Goal: Task Accomplishment & Management: Use online tool/utility

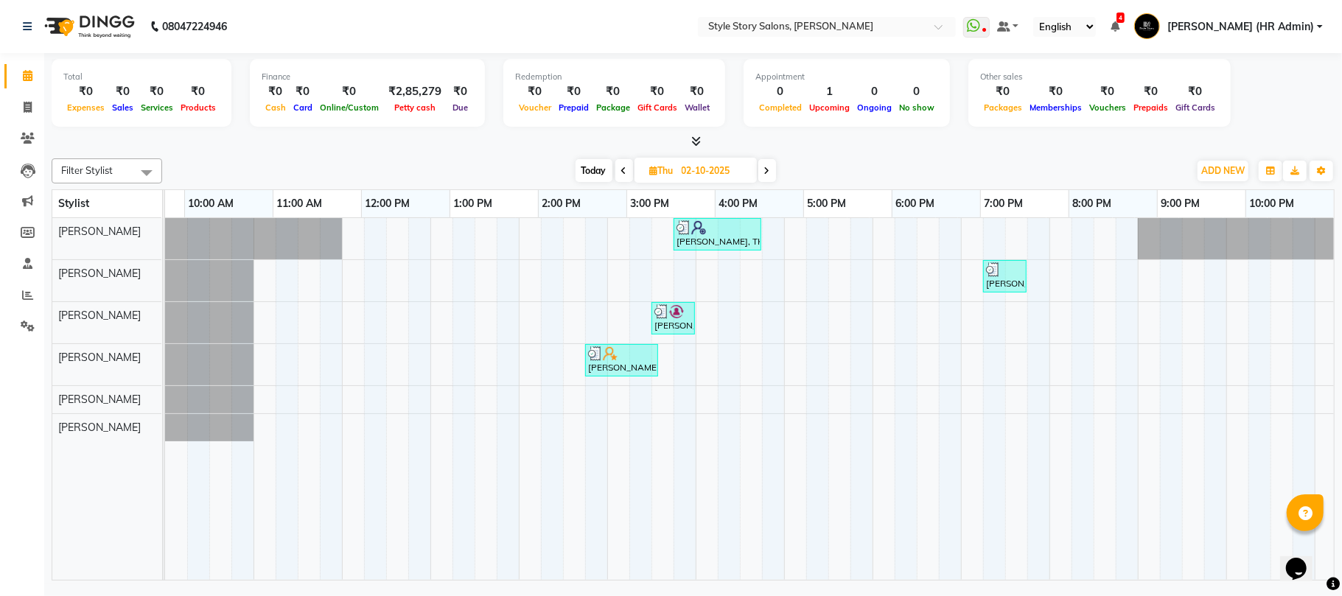
scroll to position [0, 246]
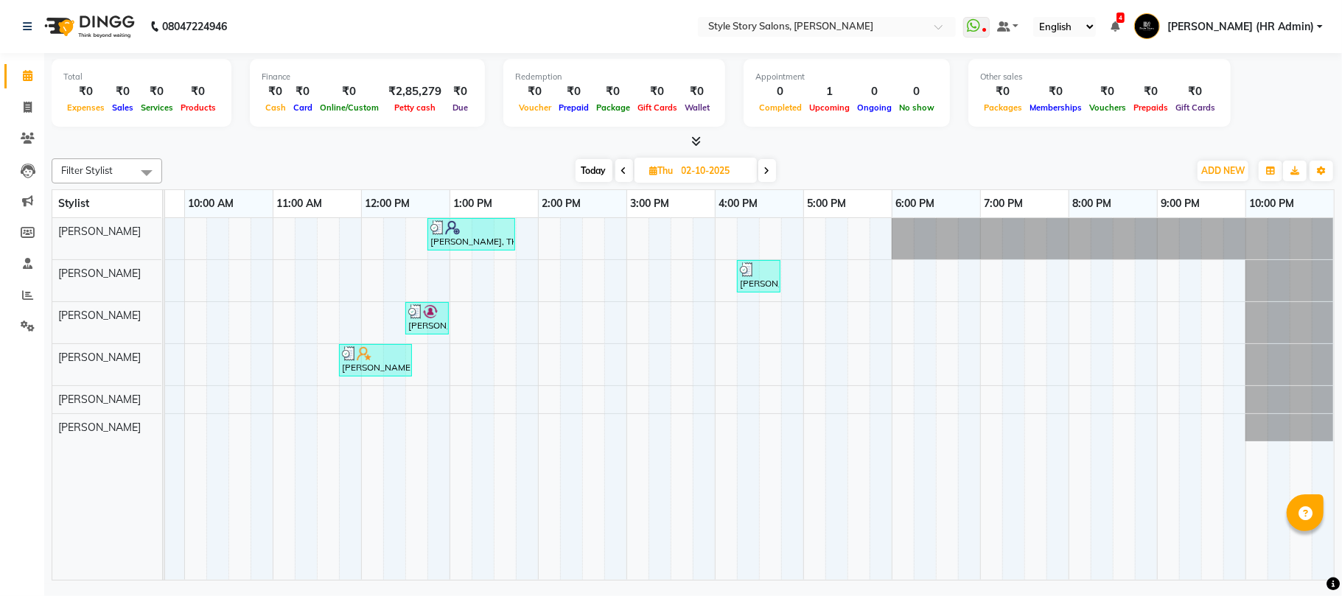
click at [696, 139] on icon at bounding box center [696, 141] width 10 height 11
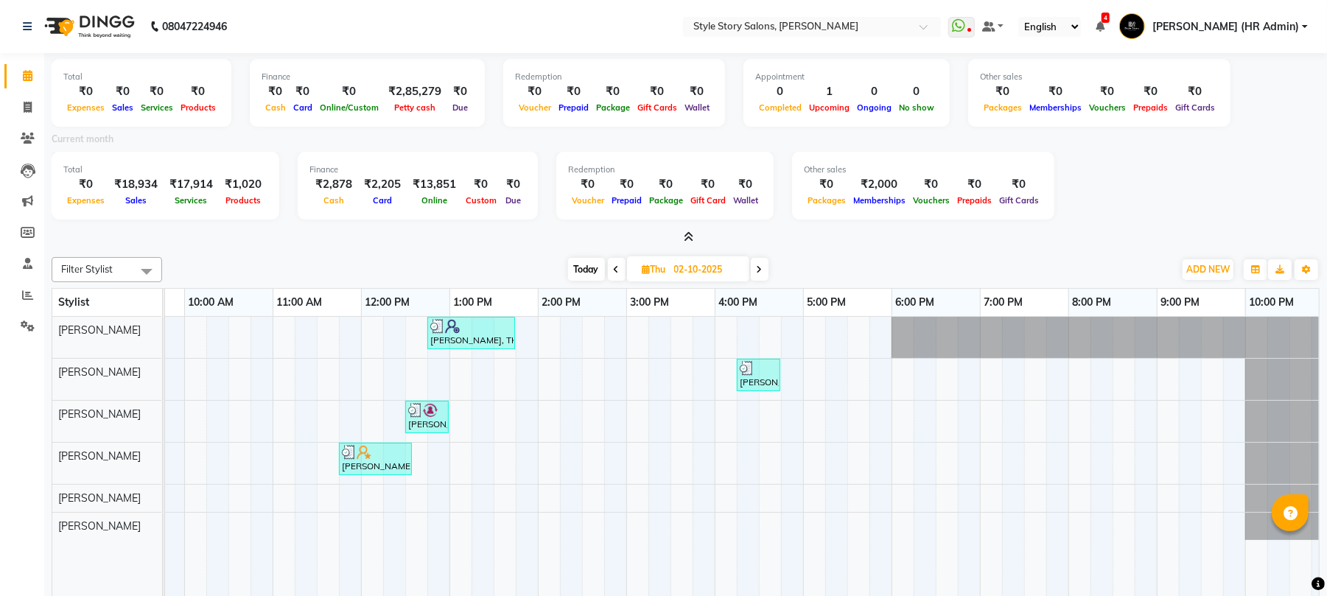
click at [688, 240] on icon at bounding box center [689, 236] width 10 height 11
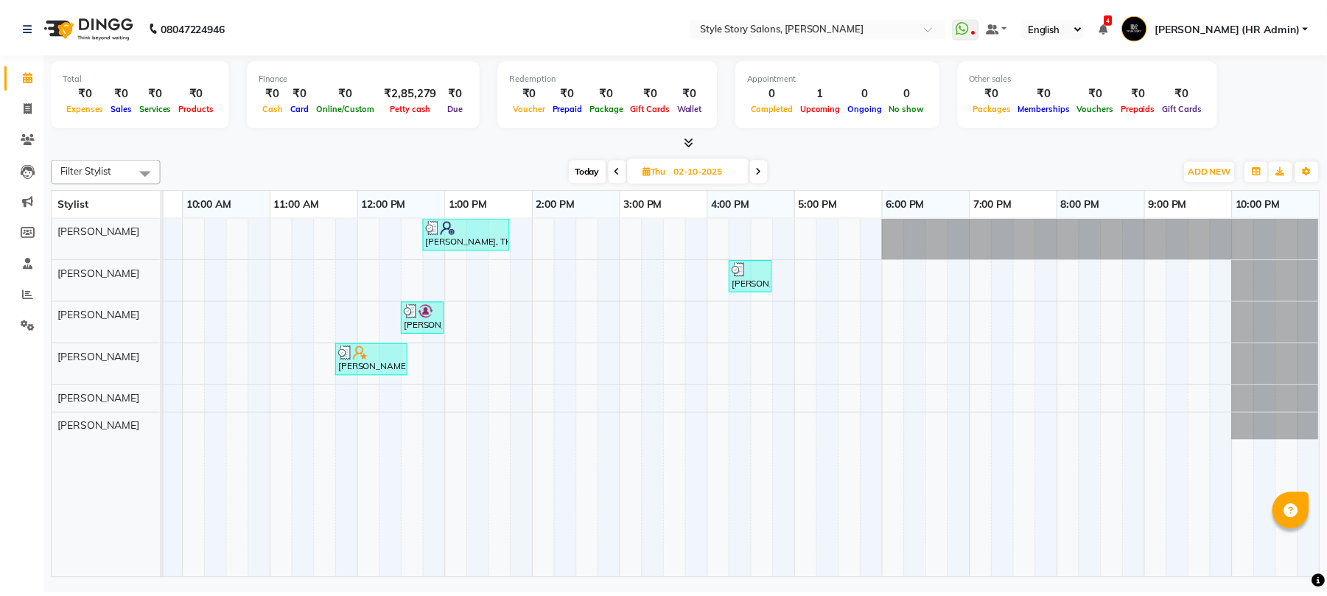
scroll to position [0, 245]
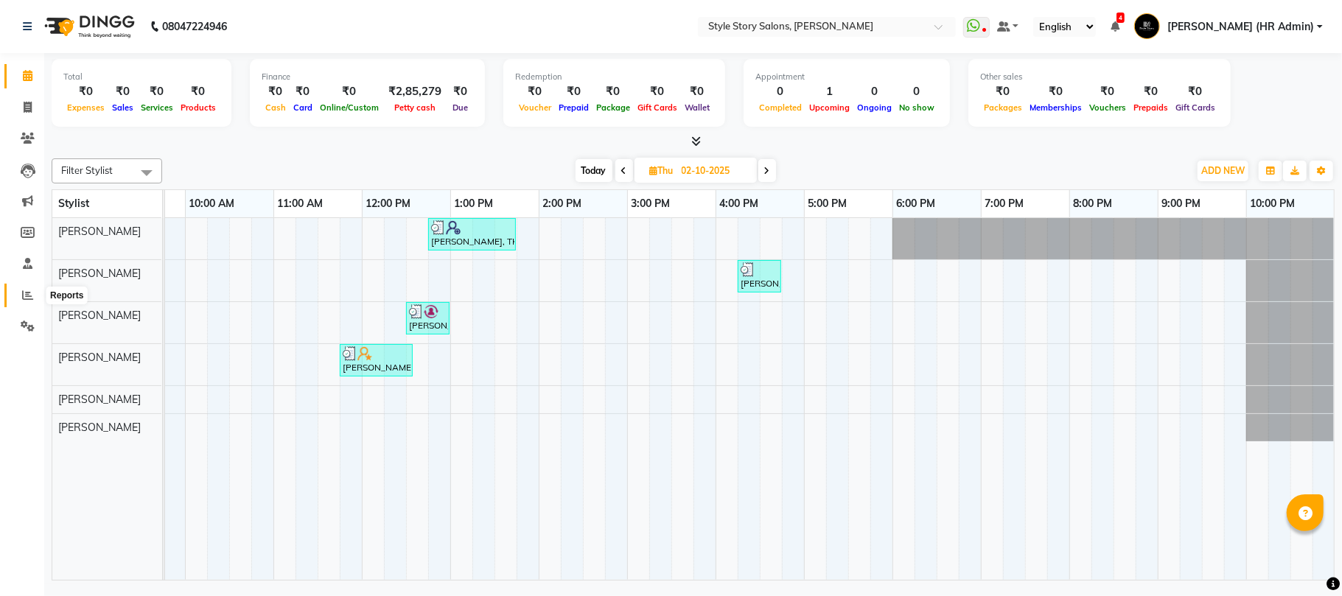
click at [30, 290] on icon at bounding box center [27, 295] width 11 height 11
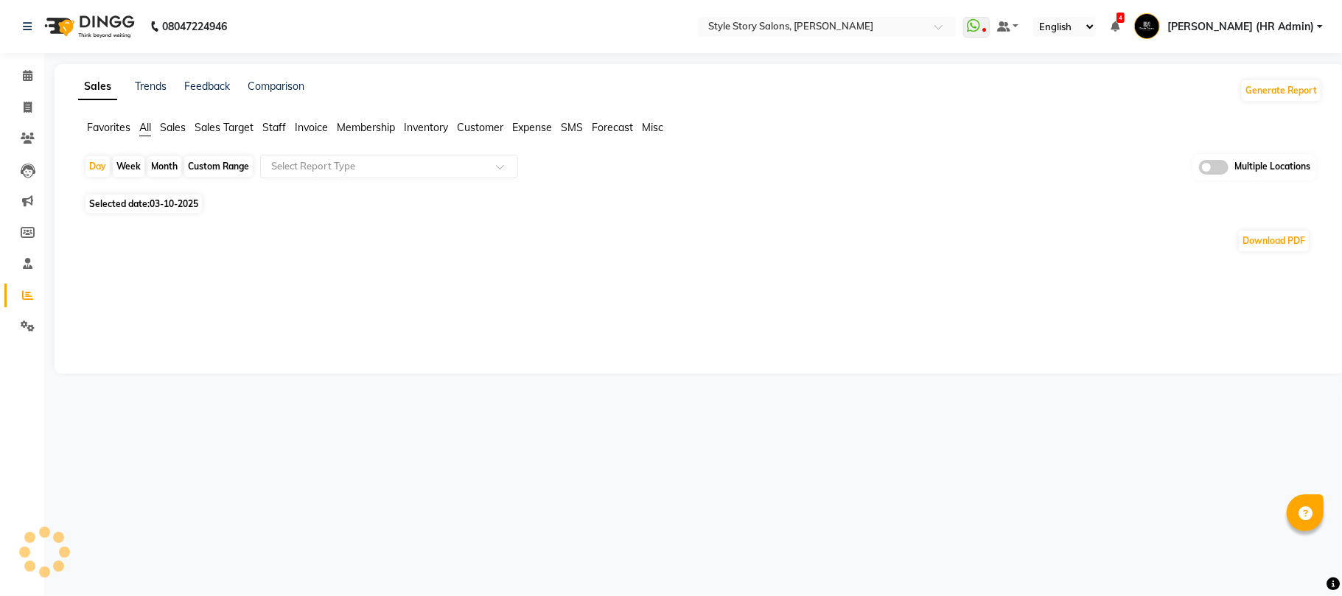
click at [266, 118] on div "Sales Trends Feedback Comparison Generate Report Favorites All Sales Sales Targ…" at bounding box center [700, 219] width 1291 height 310
click at [275, 130] on span "Staff" at bounding box center [274, 127] width 24 height 13
click at [301, 164] on input "text" at bounding box center [374, 166] width 212 height 15
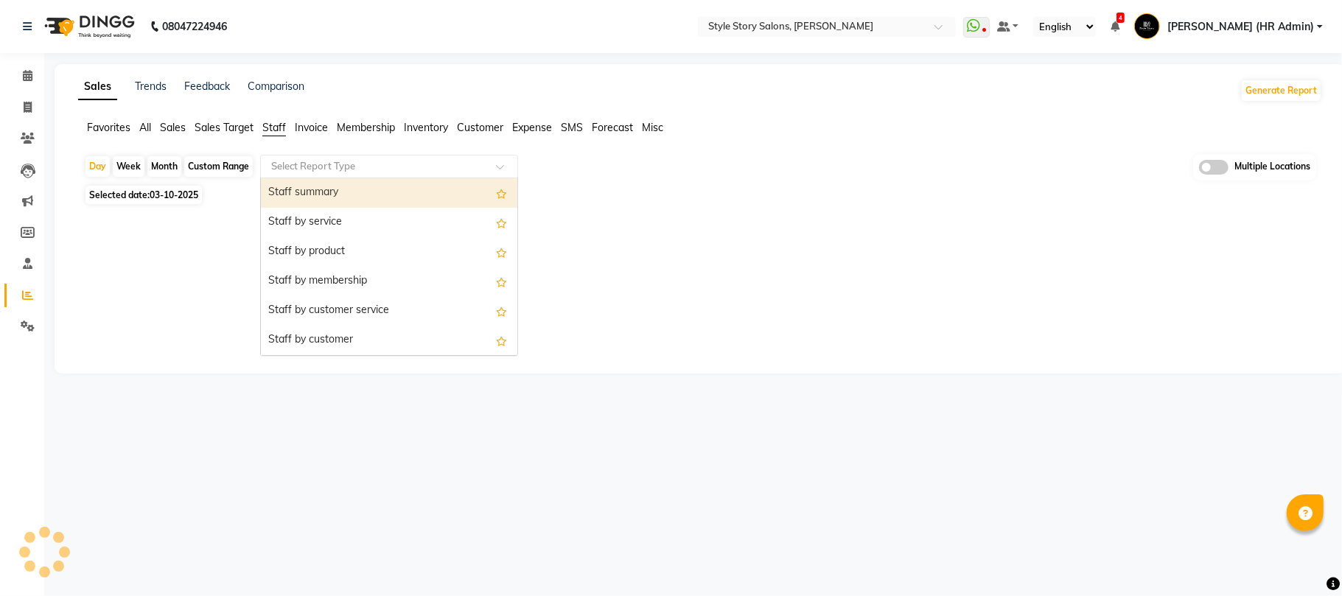
click at [304, 186] on div "Staff summary" at bounding box center [389, 192] width 256 height 29
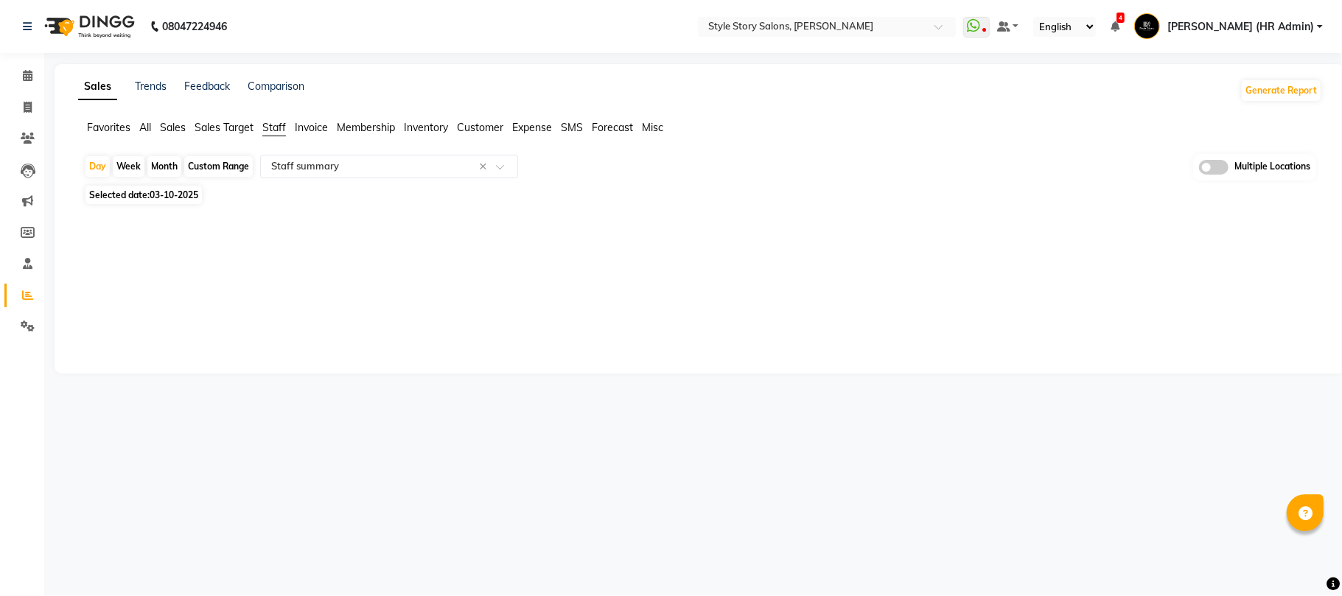
drag, startPoint x: 148, startPoint y: 190, endPoint x: 152, endPoint y: 204, distance: 14.5
click at [149, 192] on span "Selected date: 03-10-2025" at bounding box center [143, 195] width 116 height 18
select select "10"
select select "2025"
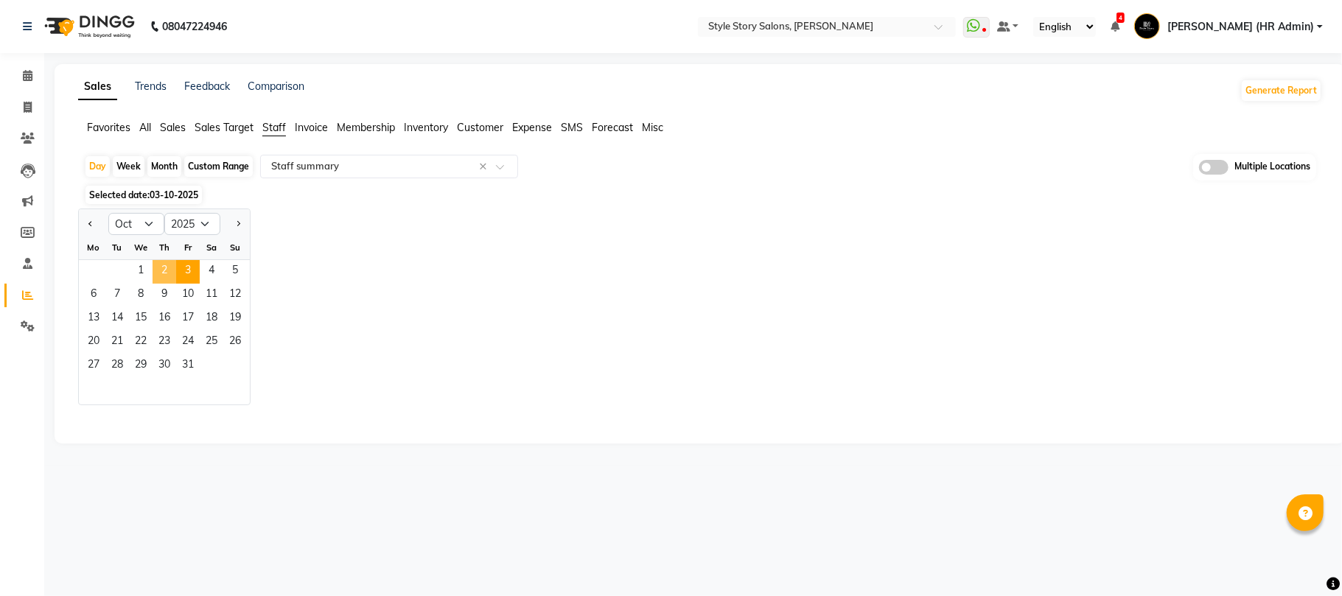
click at [172, 271] on span "2" at bounding box center [165, 272] width 24 height 24
select select "full_report"
select select "csv"
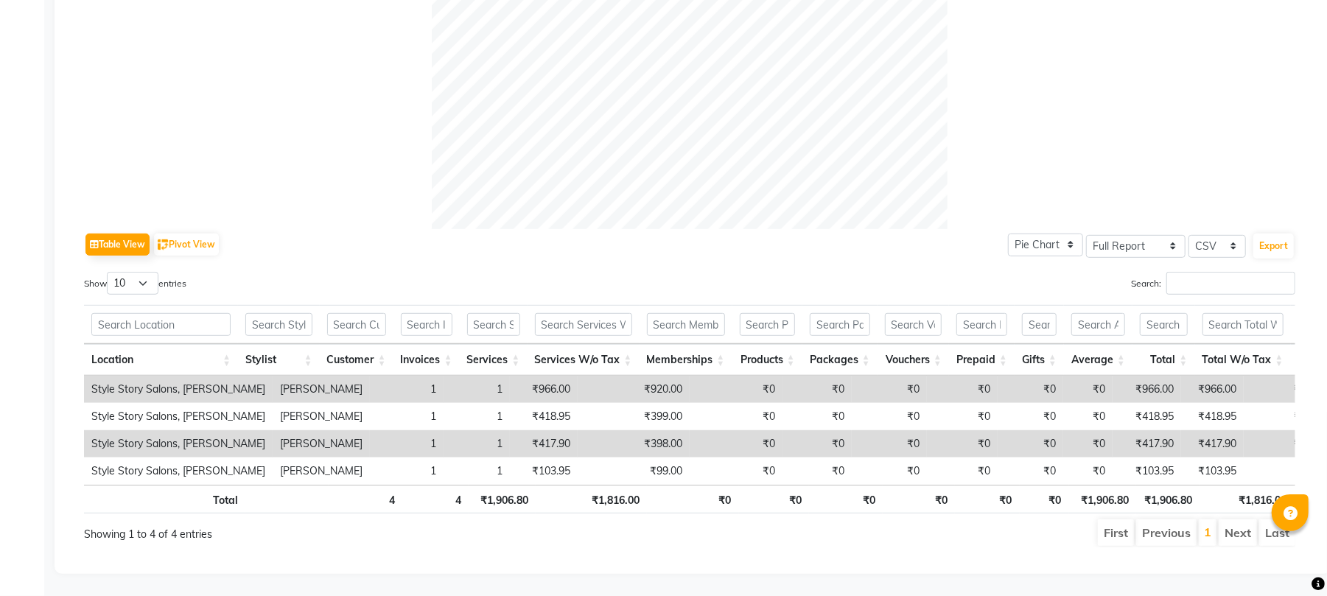
scroll to position [557, 0]
